Goal: Task Accomplishment & Management: Manage account settings

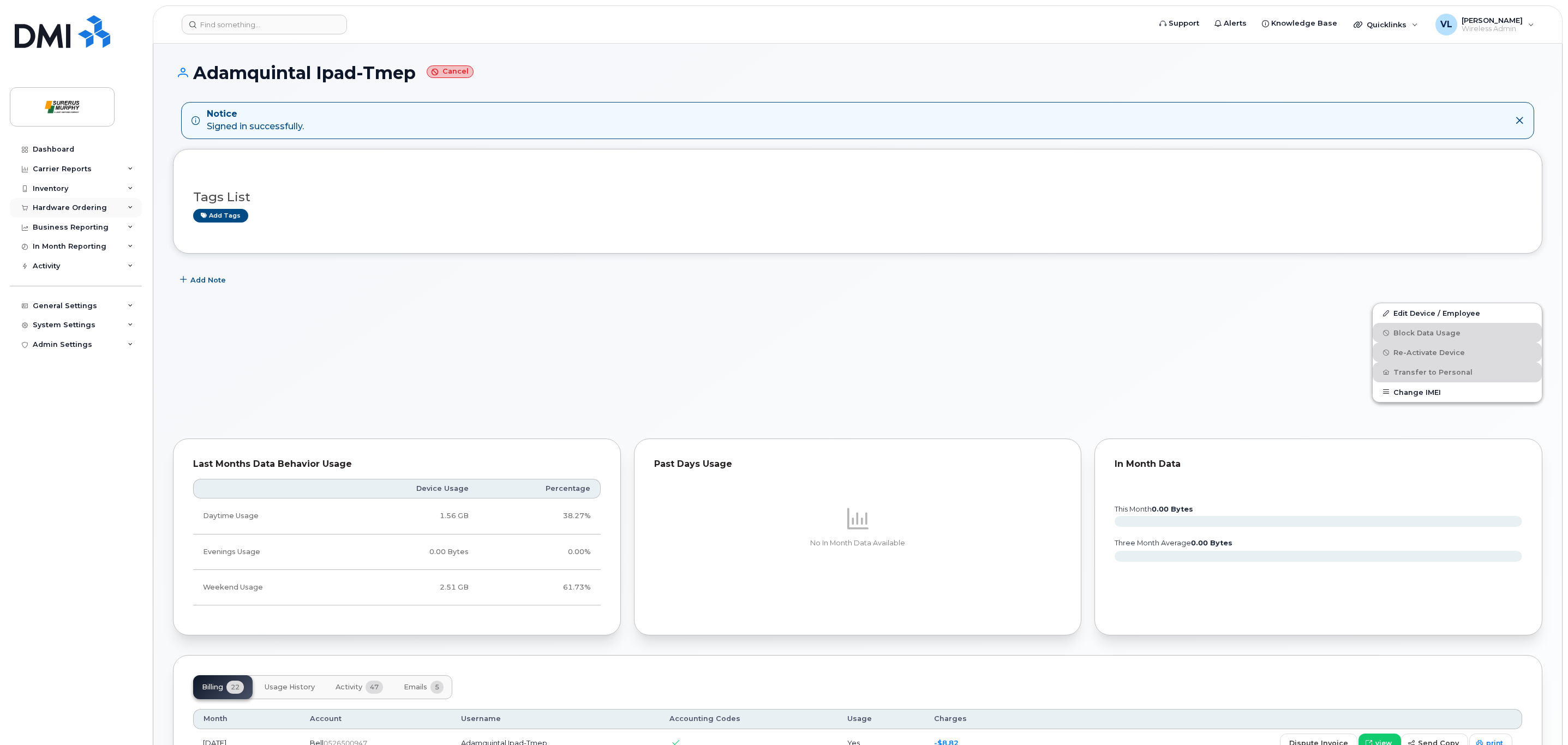
click at [101, 207] on div "Hardware Ordering" at bounding box center [69, 207] width 74 height 9
click at [66, 226] on div "Overview" at bounding box center [55, 228] width 36 height 10
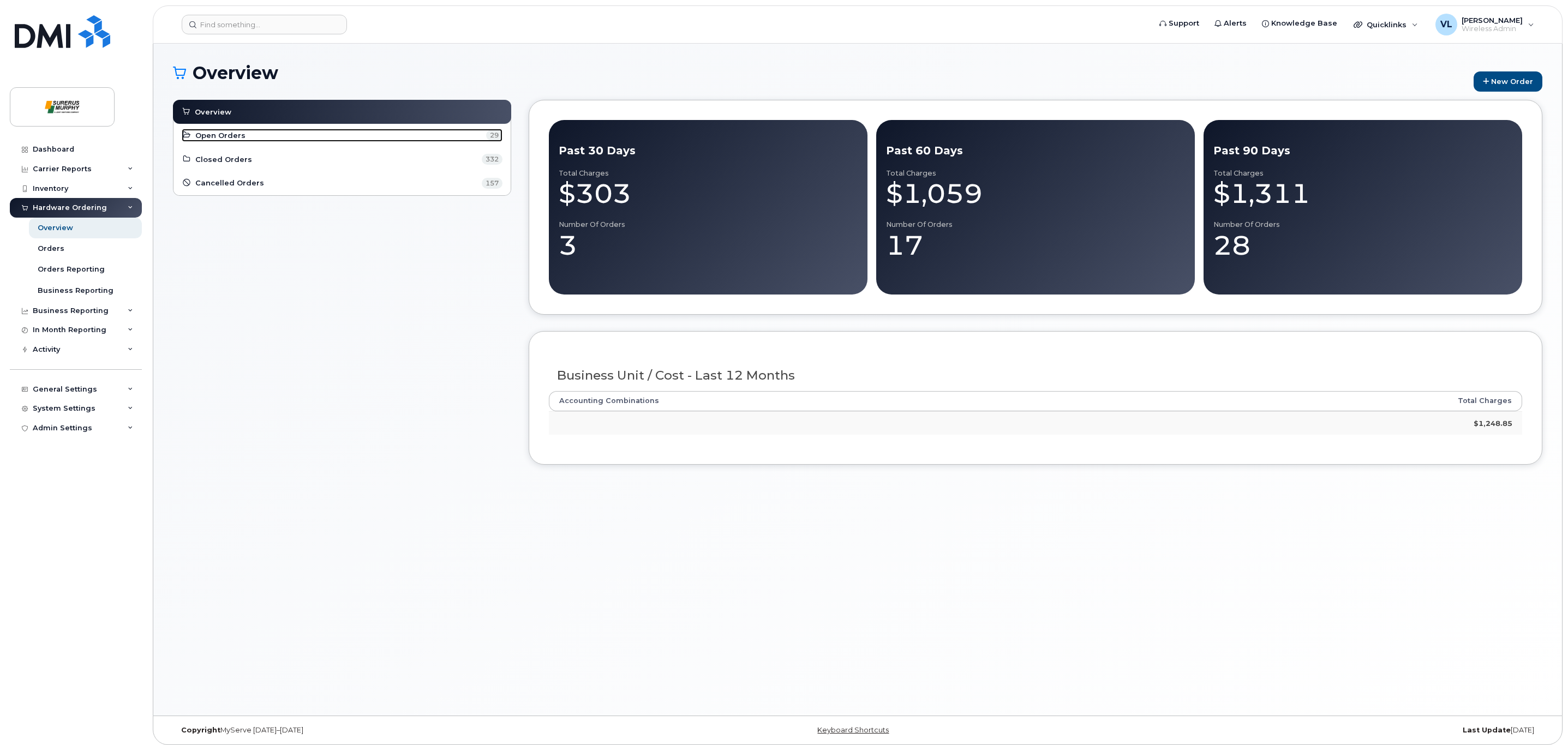
click at [230, 138] on span "Open Orders" at bounding box center [220, 135] width 50 height 10
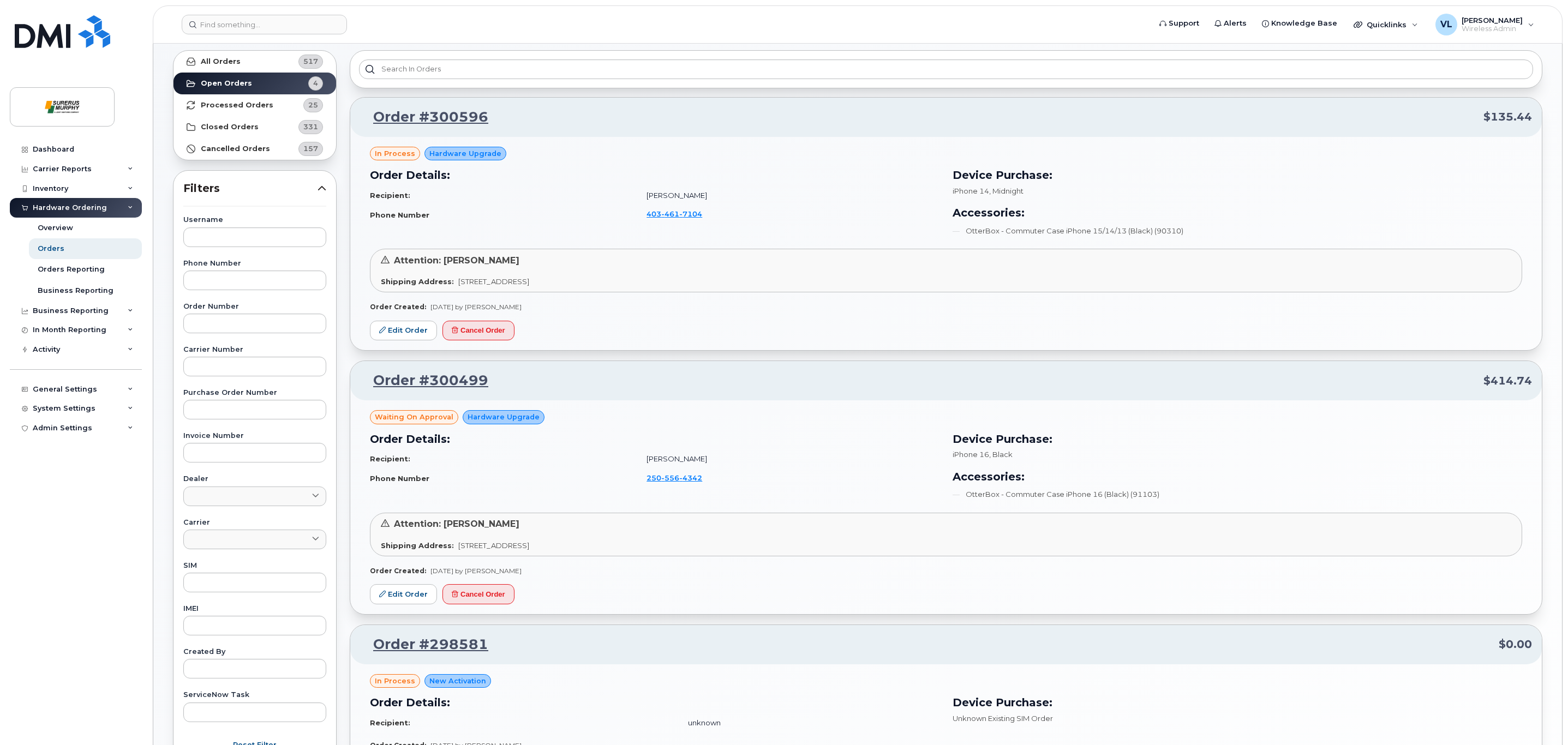
scroll to position [82, 0]
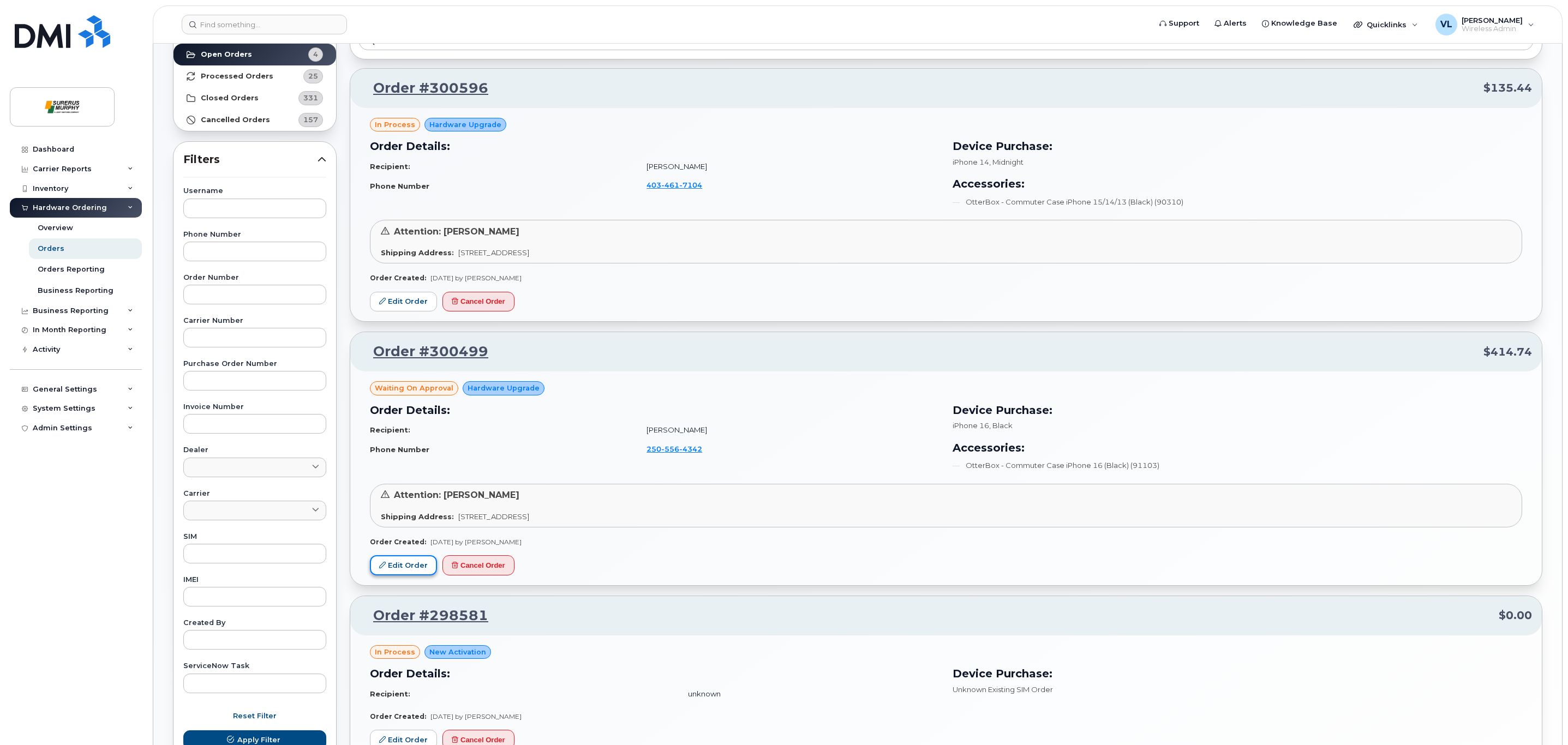
click at [392, 564] on link "Edit Order" at bounding box center [403, 565] width 67 height 20
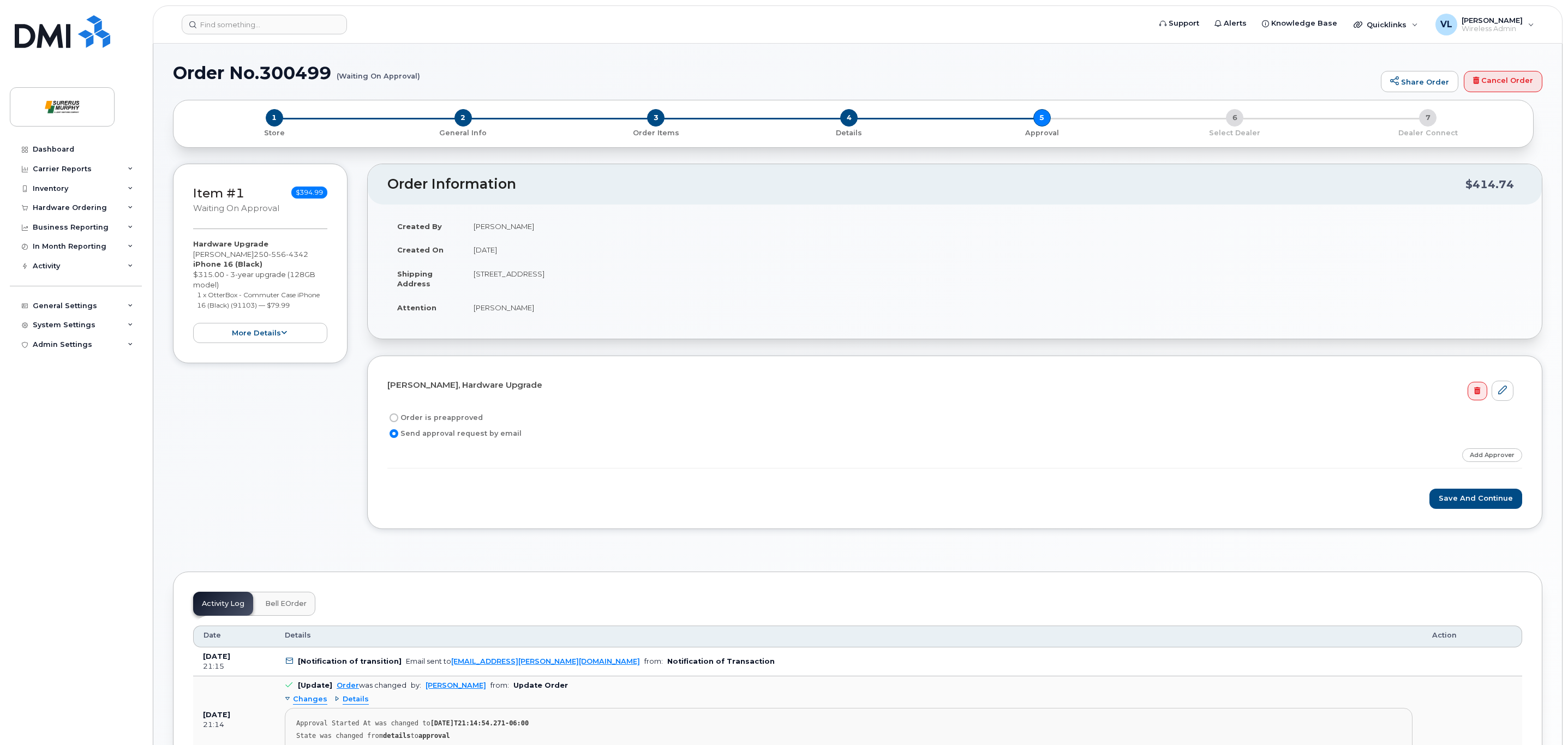
click at [405, 419] on label "Order is preapproved" at bounding box center [435, 417] width 96 height 13
click at [398, 419] on input "Order is preapproved" at bounding box center [393, 418] width 9 height 9
radio input "true"
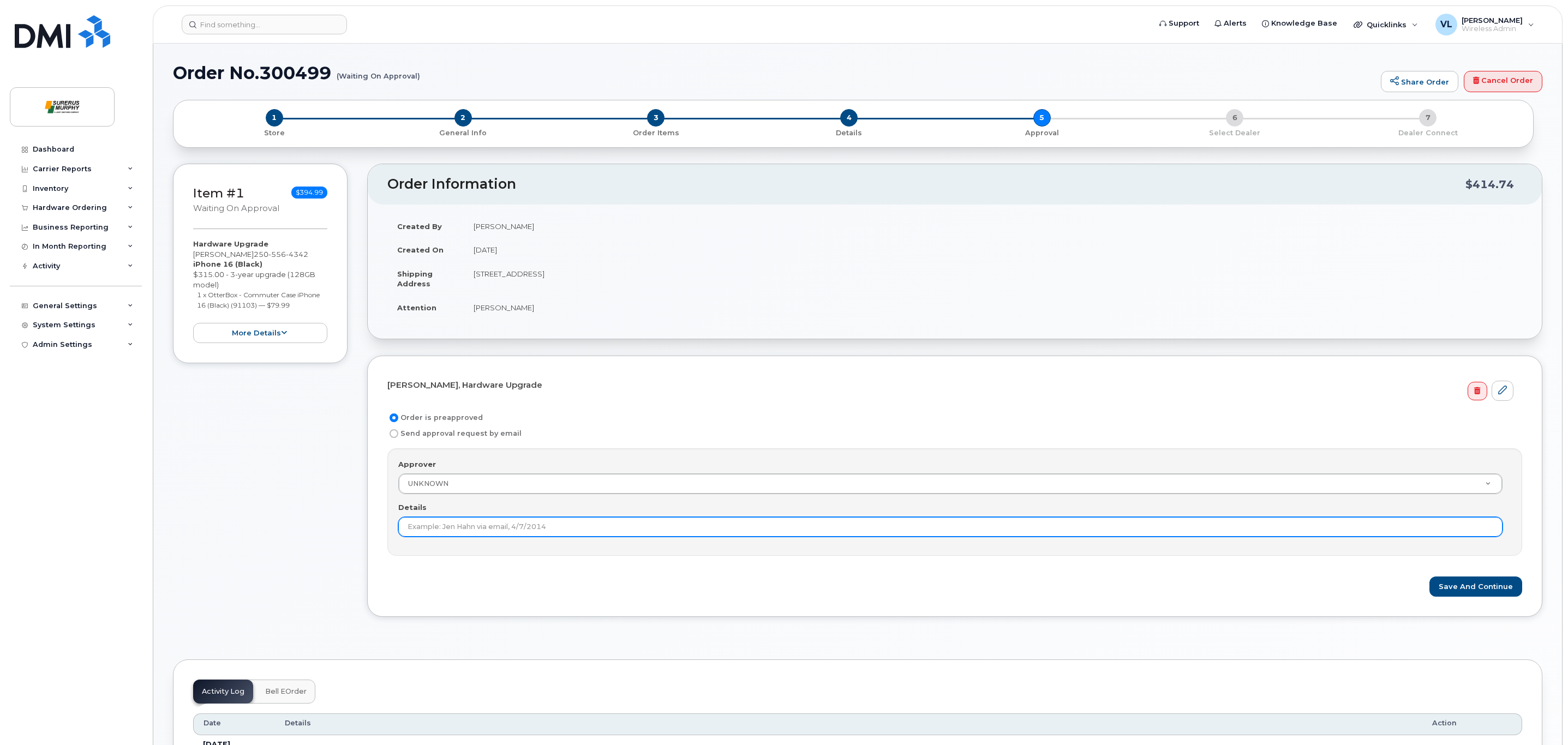
click at [457, 534] on input "Details" at bounding box center [950, 528] width 1105 height 20
click at [441, 528] on input "Details" at bounding box center [950, 528] width 1105 height 20
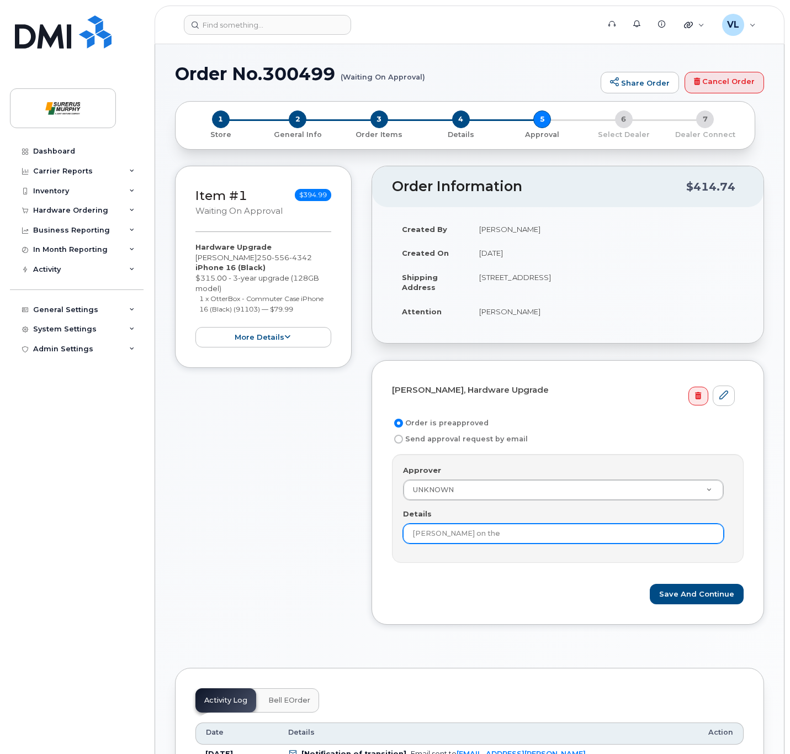
click at [529, 529] on input "Chris Fleming on the" at bounding box center [563, 534] width 321 height 20
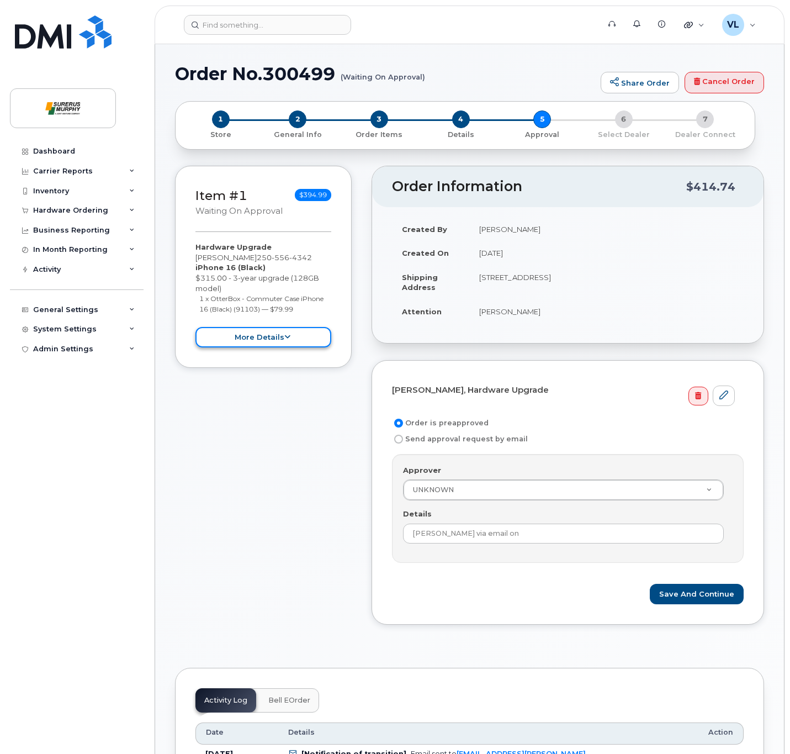
click at [254, 335] on button "more details" at bounding box center [264, 337] width 136 height 20
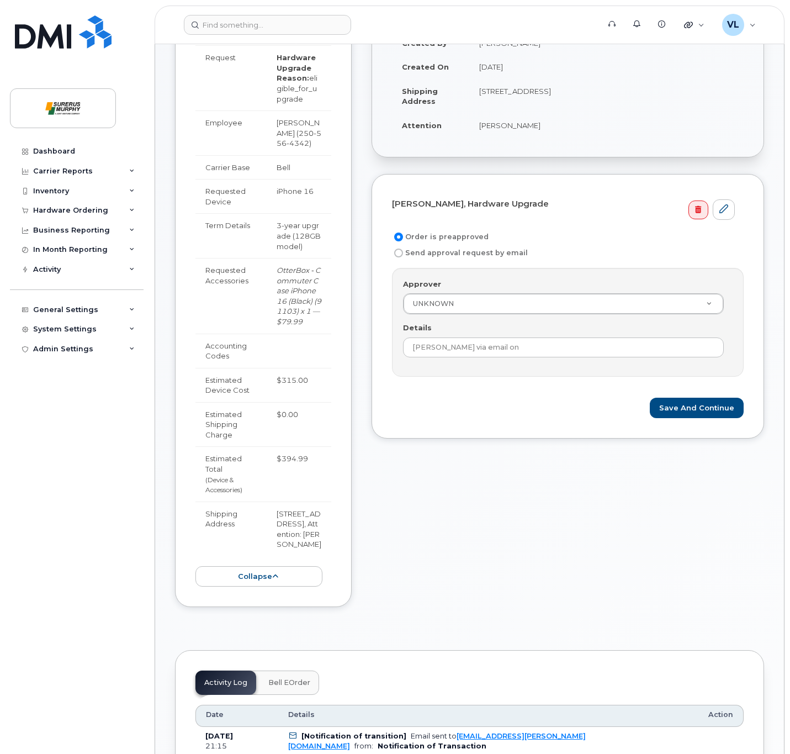
scroll to position [166, 0]
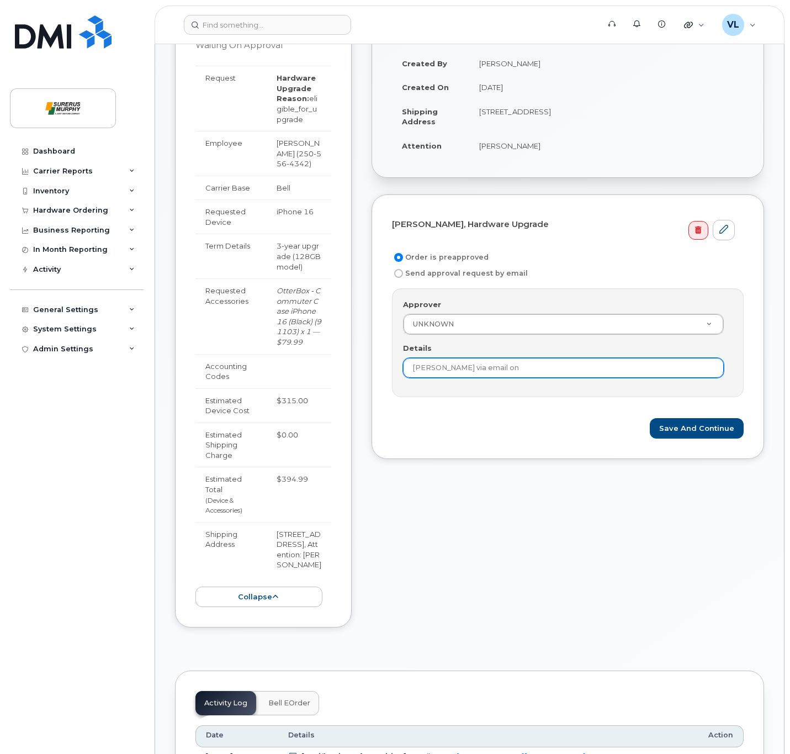
click at [630, 368] on input "Chris Fleming via email on" at bounding box center [563, 368] width 321 height 20
type input "Chris Fleming via email on Sept 11, 2025"
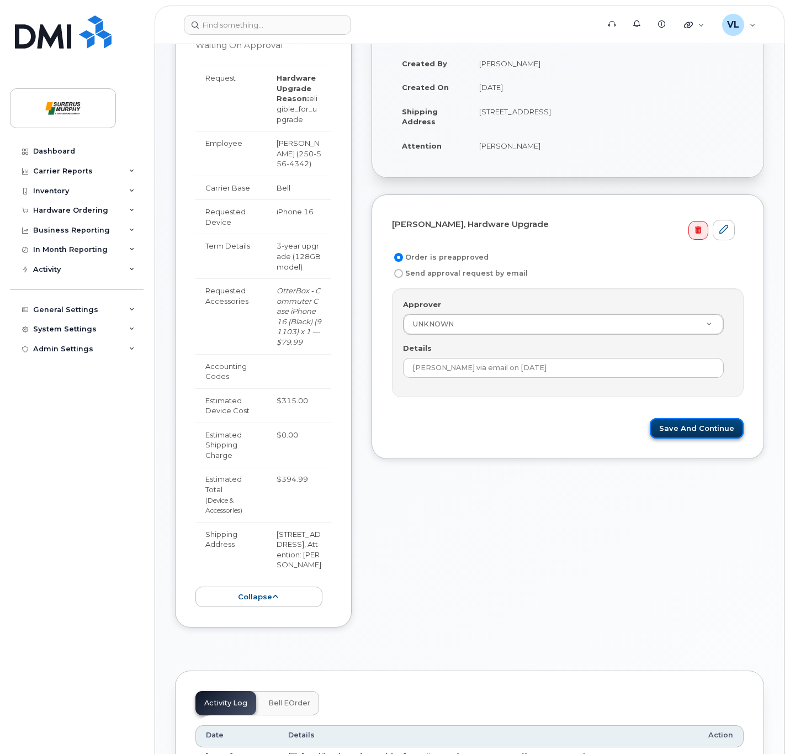
click at [708, 428] on button "Save and Continue" at bounding box center [697, 428] width 94 height 20
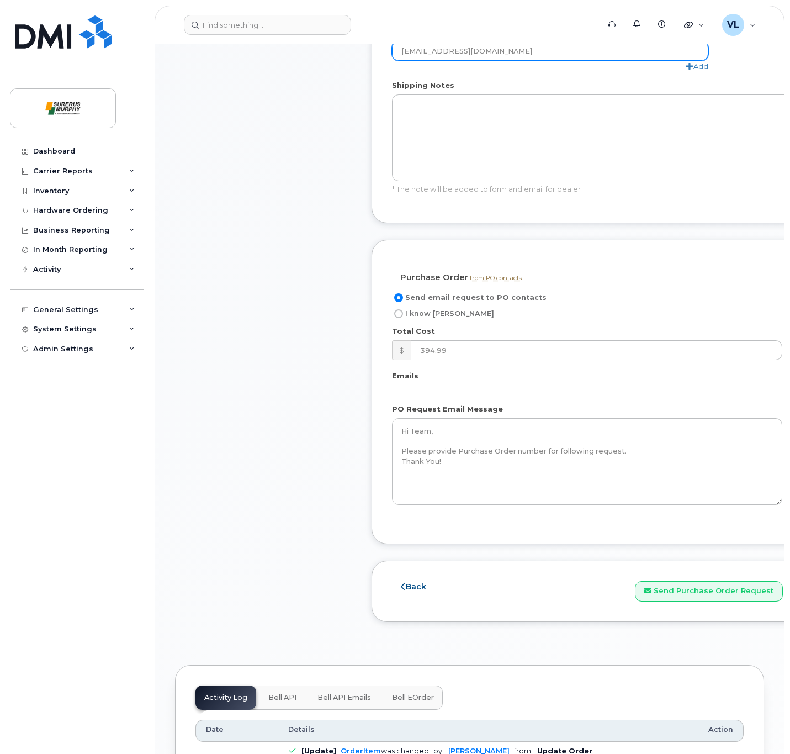
scroll to position [829, 0]
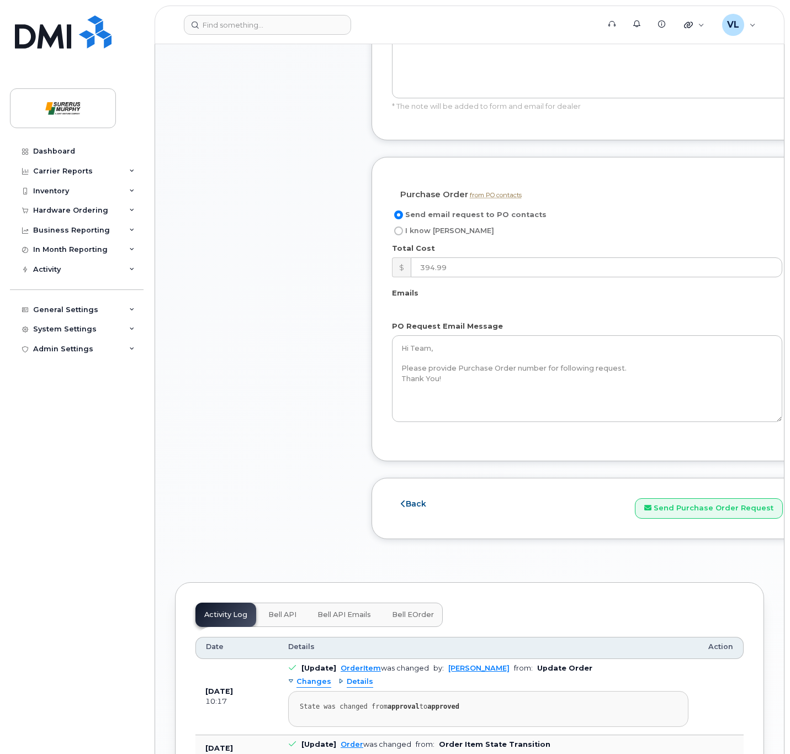
click at [399, 224] on label "I know [PERSON_NAME]" at bounding box center [443, 230] width 102 height 13
click at [399, 226] on input "I know [PERSON_NAME]" at bounding box center [398, 230] width 9 height 9
radio input "true"
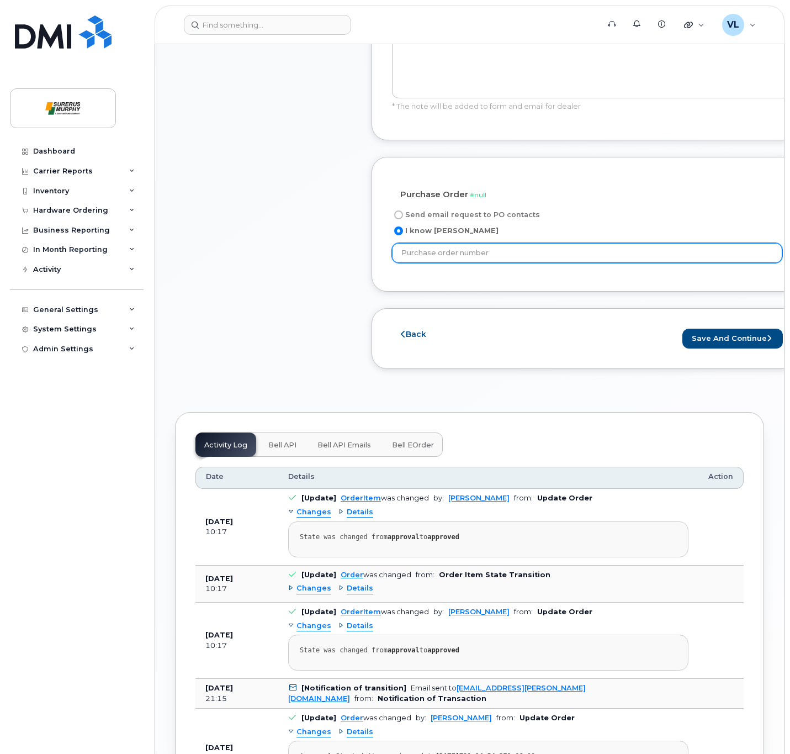
click at [433, 243] on input "text" at bounding box center [587, 253] width 391 height 20
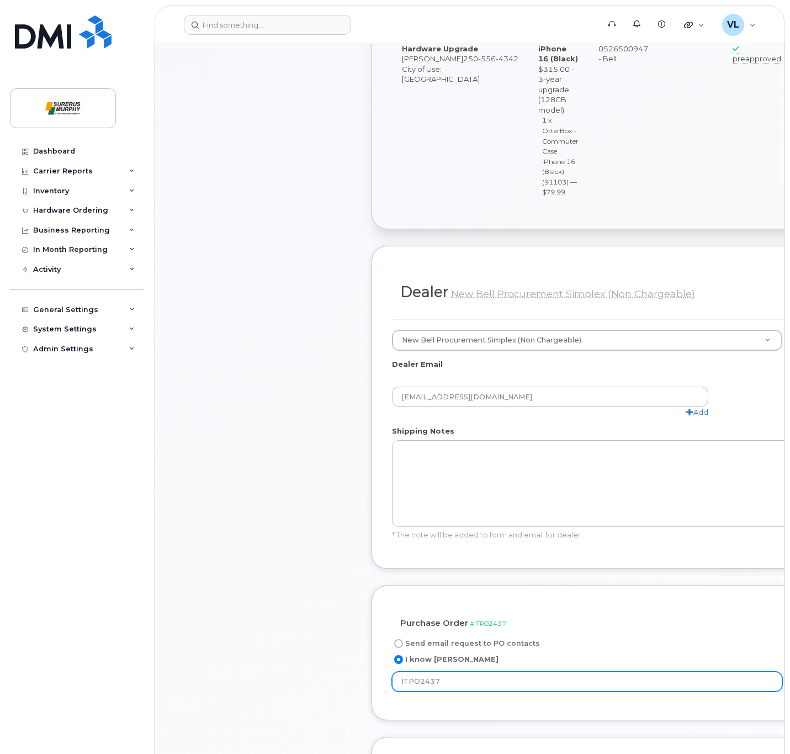
scroll to position [414, 0]
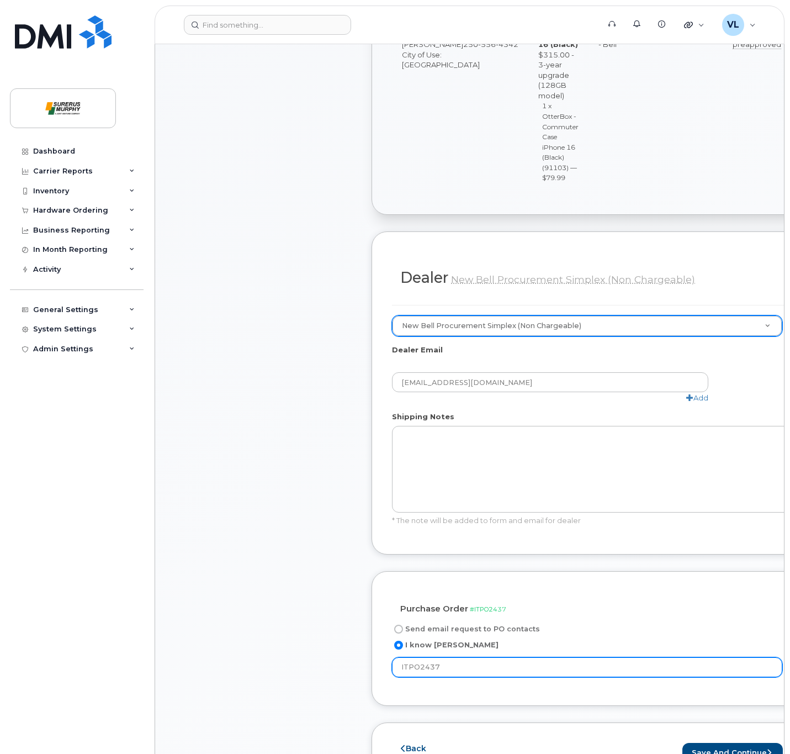
type input "ITPO2437"
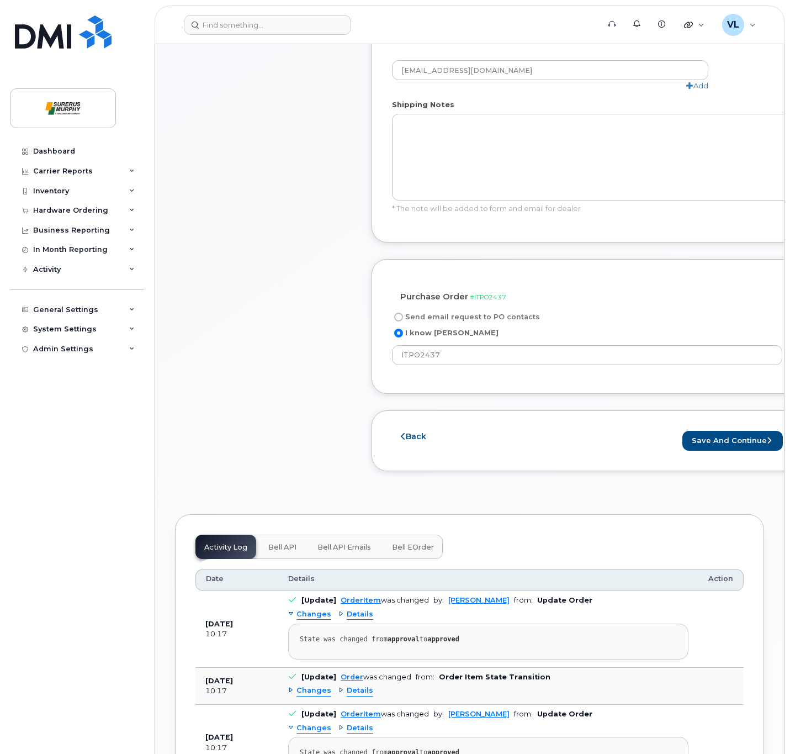
scroll to position [746, 0]
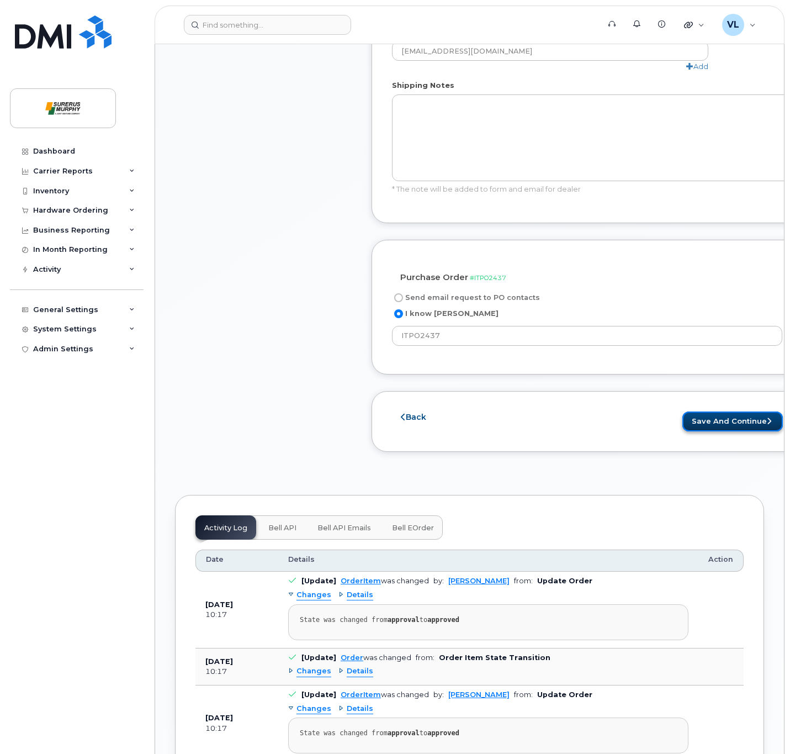
click at [701, 411] on button "Save and Continue" at bounding box center [733, 421] width 101 height 20
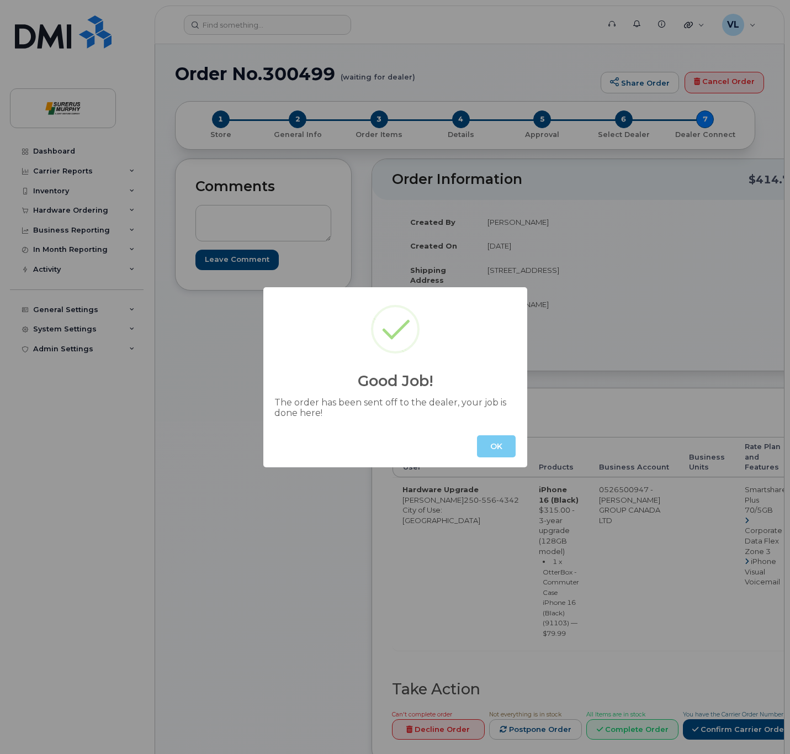
click at [504, 452] on button "OK" at bounding box center [496, 446] width 39 height 22
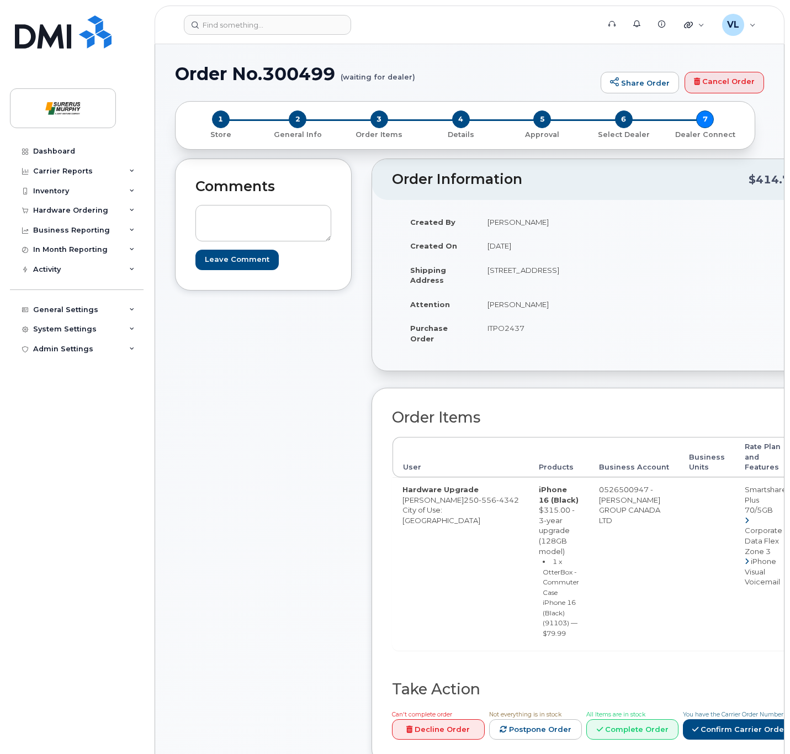
scroll to position [83, 0]
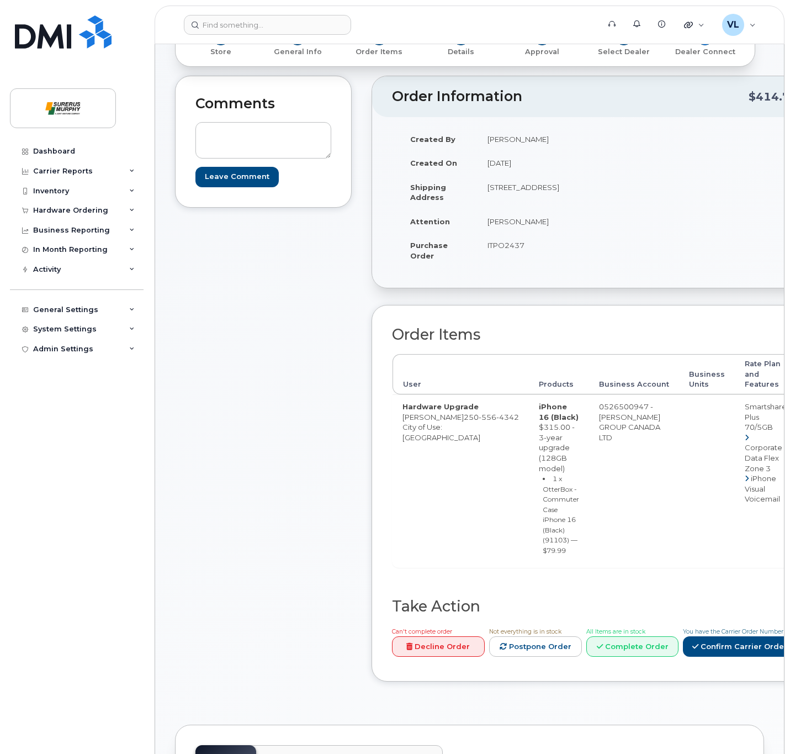
drag, startPoint x: 504, startPoint y: 337, endPoint x: 273, endPoint y: 355, distance: 231.0
click at [273, 355] on div "Comments Leave Comment" at bounding box center [263, 387] width 177 height 622
